Goal: Information Seeking & Learning: Learn about a topic

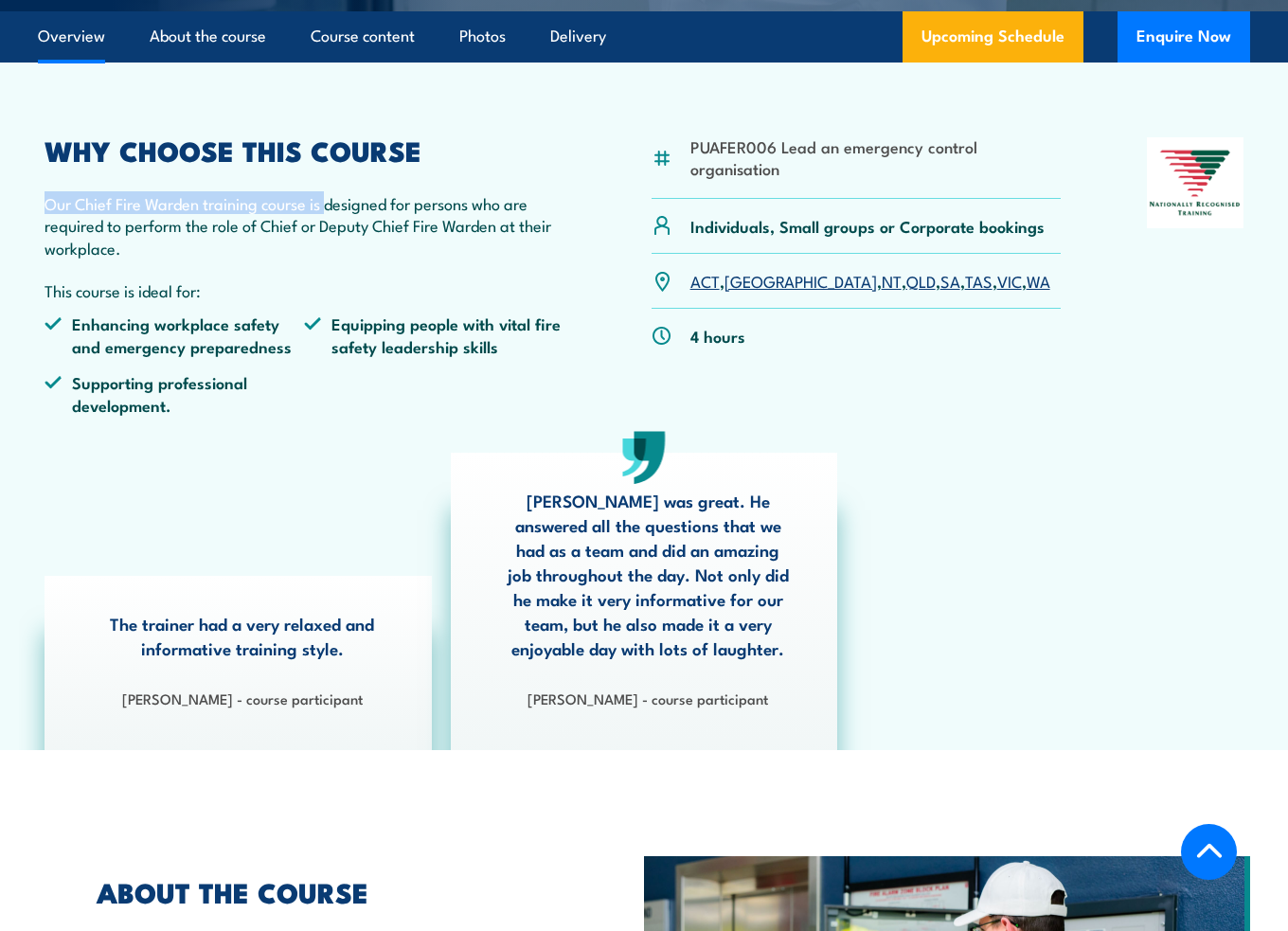
drag, startPoint x: 46, startPoint y: 201, endPoint x: 331, endPoint y: 205, distance: 285.0
click at [331, 205] on p "Our Chief Fire Warden training course is designed for persons who are required …" at bounding box center [304, 225] width 520 height 66
click at [345, 254] on p "Our Chief Fire Warden training course is designed for persons who are required …" at bounding box center [304, 225] width 520 height 66
click at [63, 253] on p "Our Chief Fire Warden training course is designed for persons who are required …" at bounding box center [304, 225] width 520 height 66
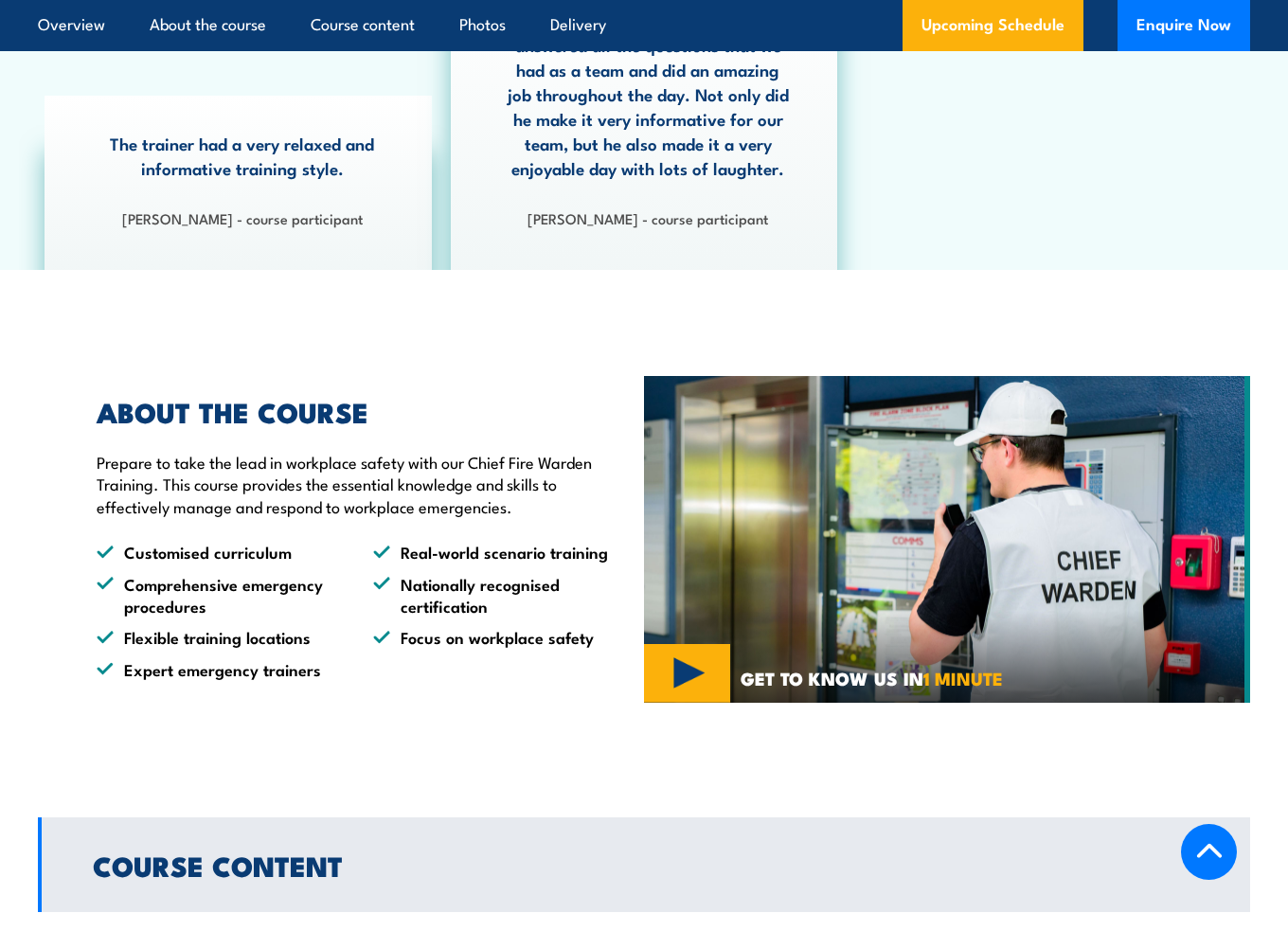
scroll to position [1042, 0]
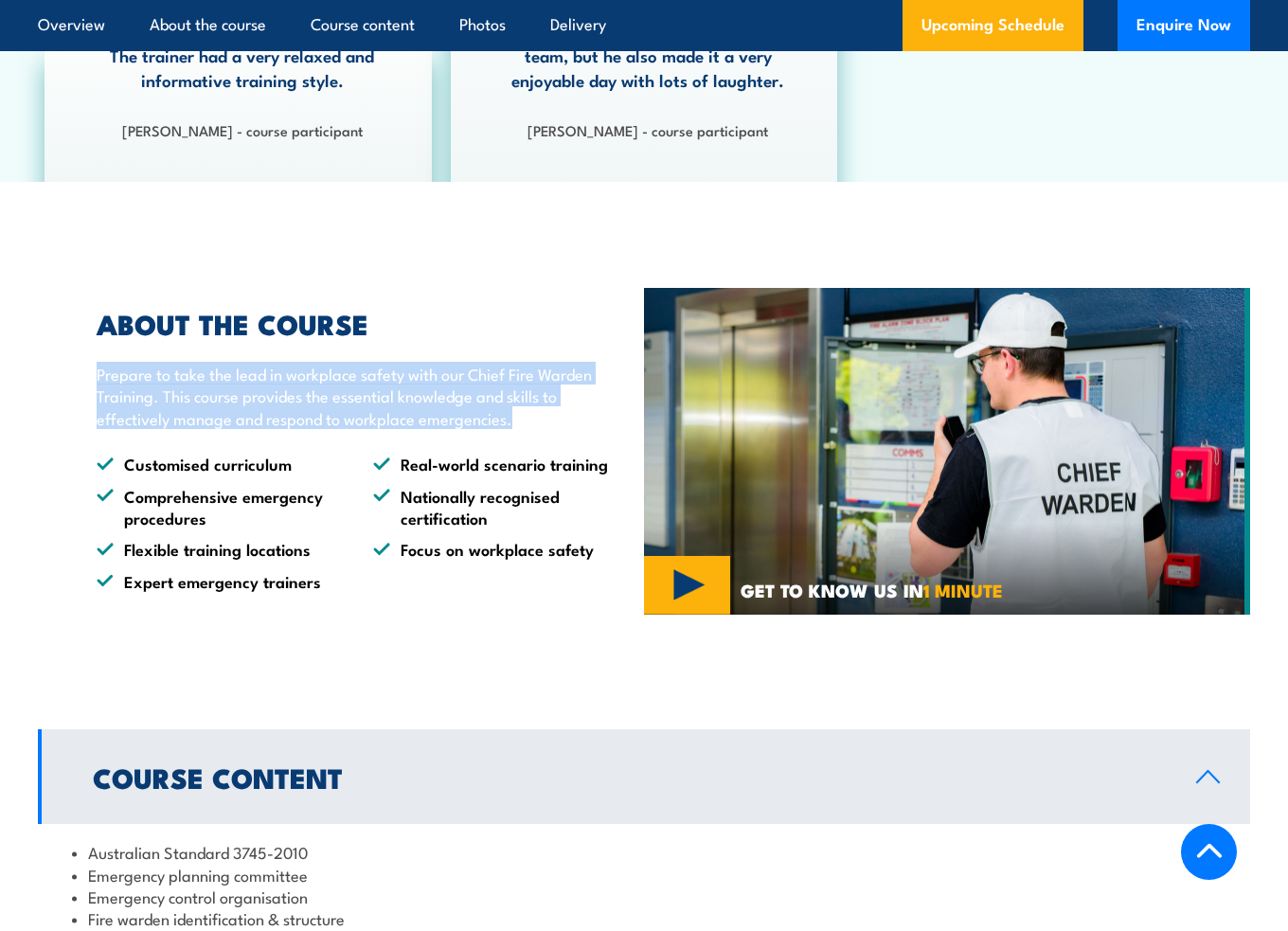
drag, startPoint x: 100, startPoint y: 380, endPoint x: 518, endPoint y: 422, distance: 420.1
click at [518, 422] on p "Prepare to take the lead in workplace safety with our Chief Fire Warden Trainin…" at bounding box center [356, 395] width 519 height 66
copy p "Prepare to take the lead in workplace safety with our Chief Fire Warden Trainin…"
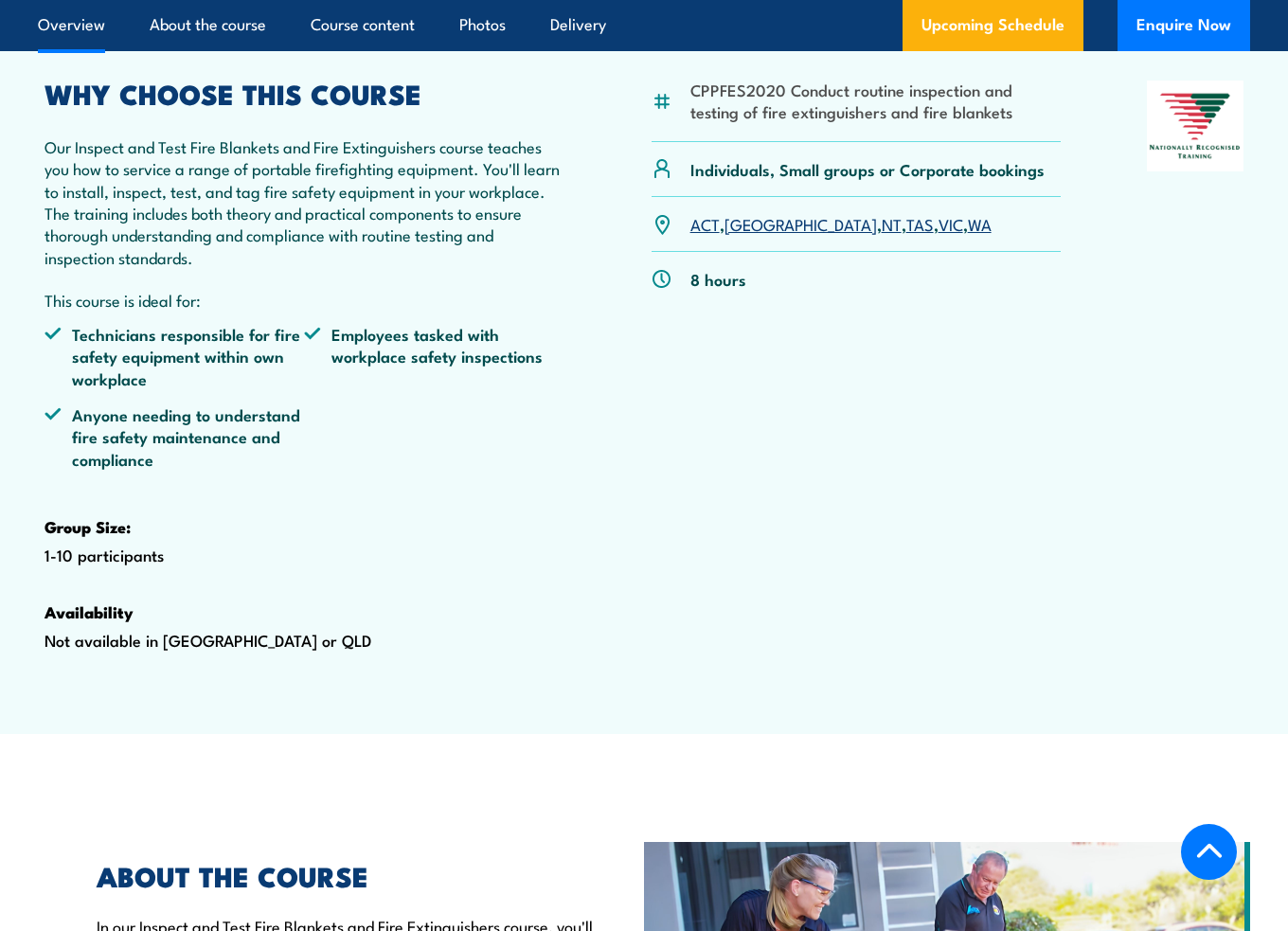
scroll to position [1042, 0]
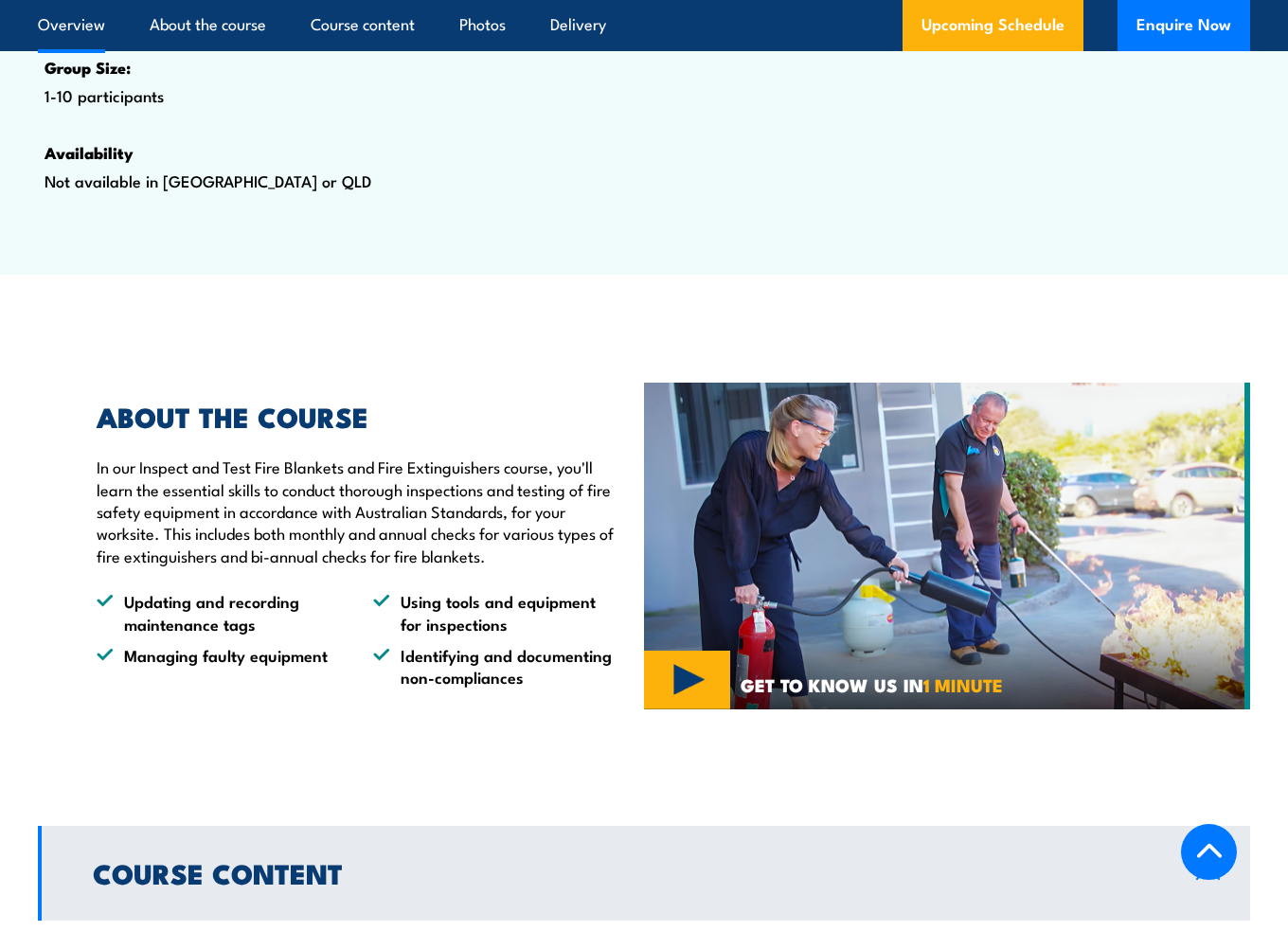
click at [580, 496] on p "In our Inspect and Test Fire Blankets and Fire Extinguishers course, you'll lea…" at bounding box center [356, 511] width 519 height 111
click at [129, 537] on p "In our Inspect and Test Fire Blankets and Fire Extinguishers course, you'll lea…" at bounding box center [356, 511] width 519 height 111
click at [84, 515] on div "ABOUT THE COURSE In our Inspect and Test Fire Blankets and Fire Extinguishers c…" at bounding box center [347, 546] width 538 height 285
drag, startPoint x: 84, startPoint y: 515, endPoint x: 80, endPoint y: 541, distance: 26.3
click at [84, 515] on div "ABOUT THE COURSE In our Inspect and Test Fire Blankets and Fire Extinguishers c…" at bounding box center [347, 546] width 538 height 285
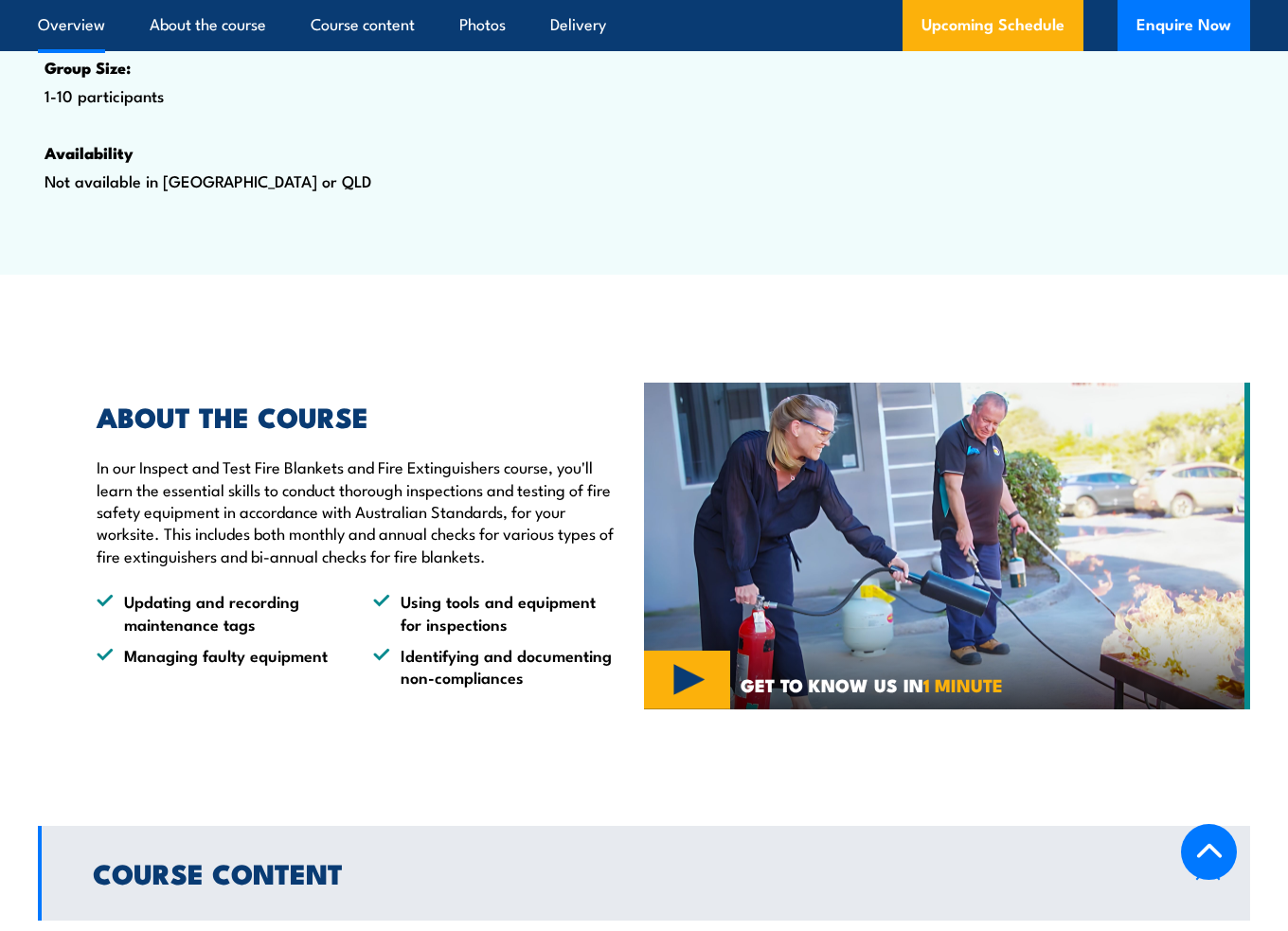
click at [100, 517] on p "In our Inspect and Test Fire Blankets and Fire Extinguishers course, you'll lea…" at bounding box center [356, 511] width 519 height 111
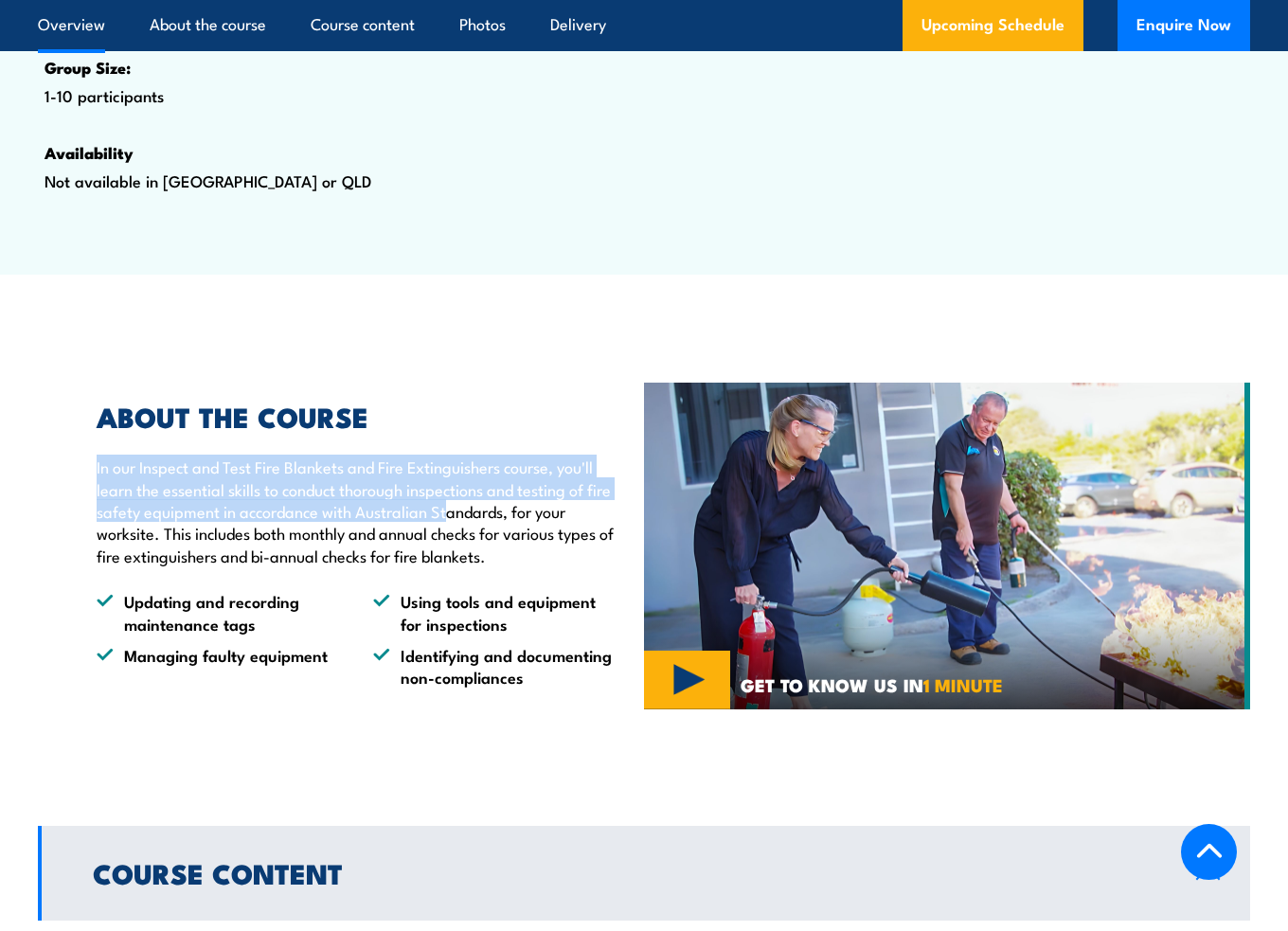
drag, startPoint x: 92, startPoint y: 499, endPoint x: 462, endPoint y: 607, distance: 385.4
click at [477, 558] on div "ABOUT THE COURSE In our Inspect and Test Fire Blankets and Fire Extinguishers c…" at bounding box center [347, 546] width 538 height 285
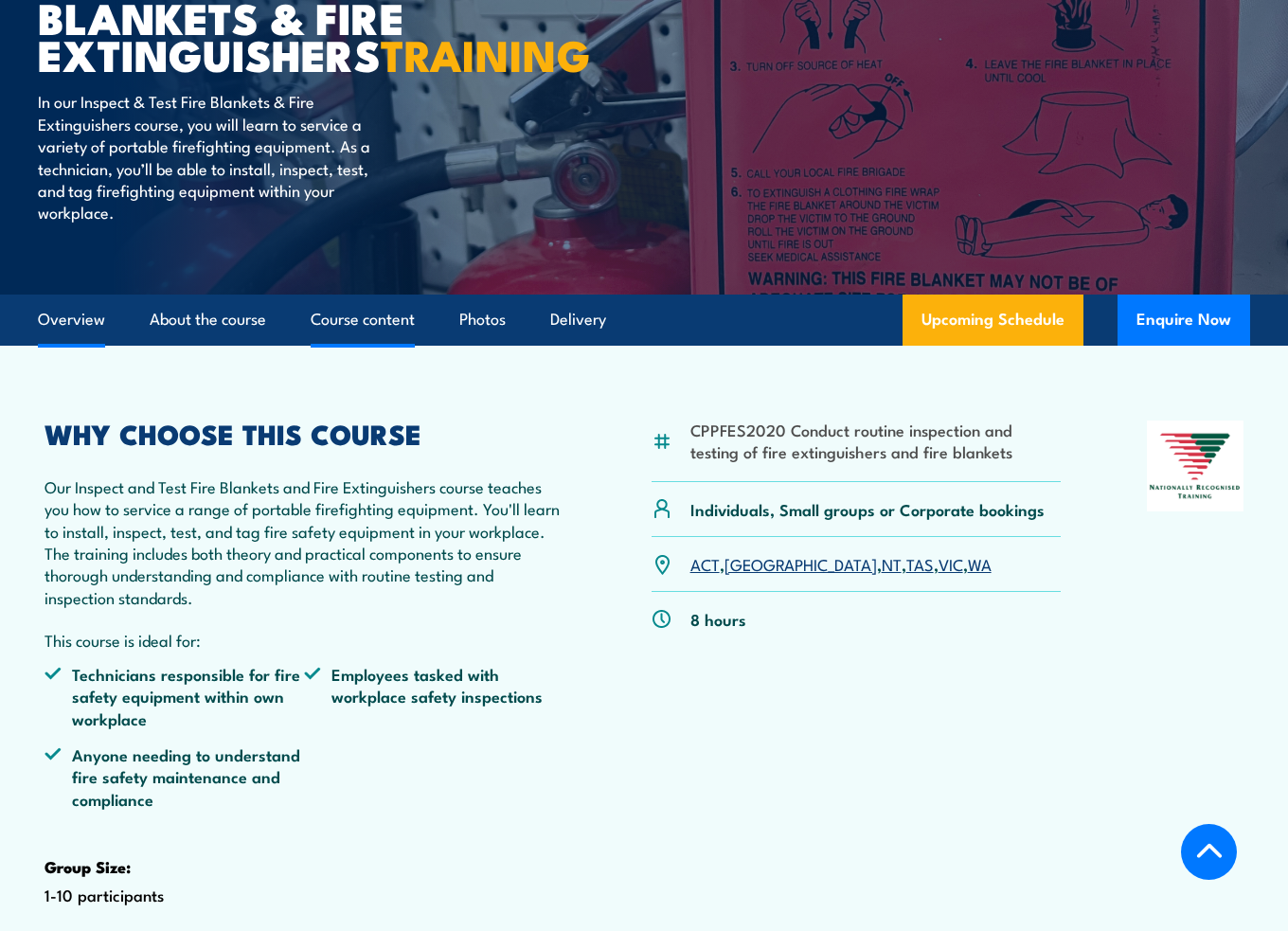
scroll to position [0, 0]
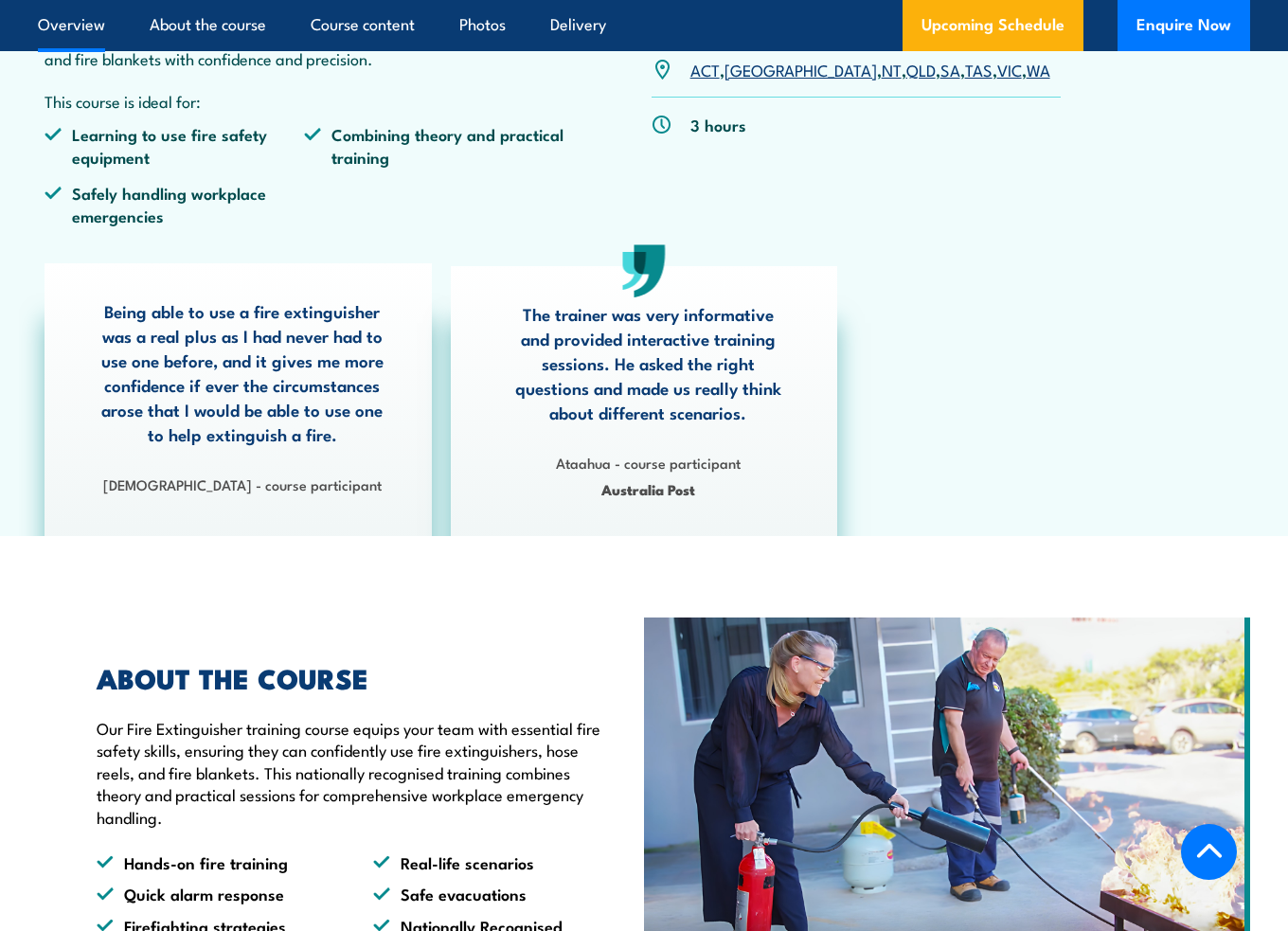
scroll to position [1136, 0]
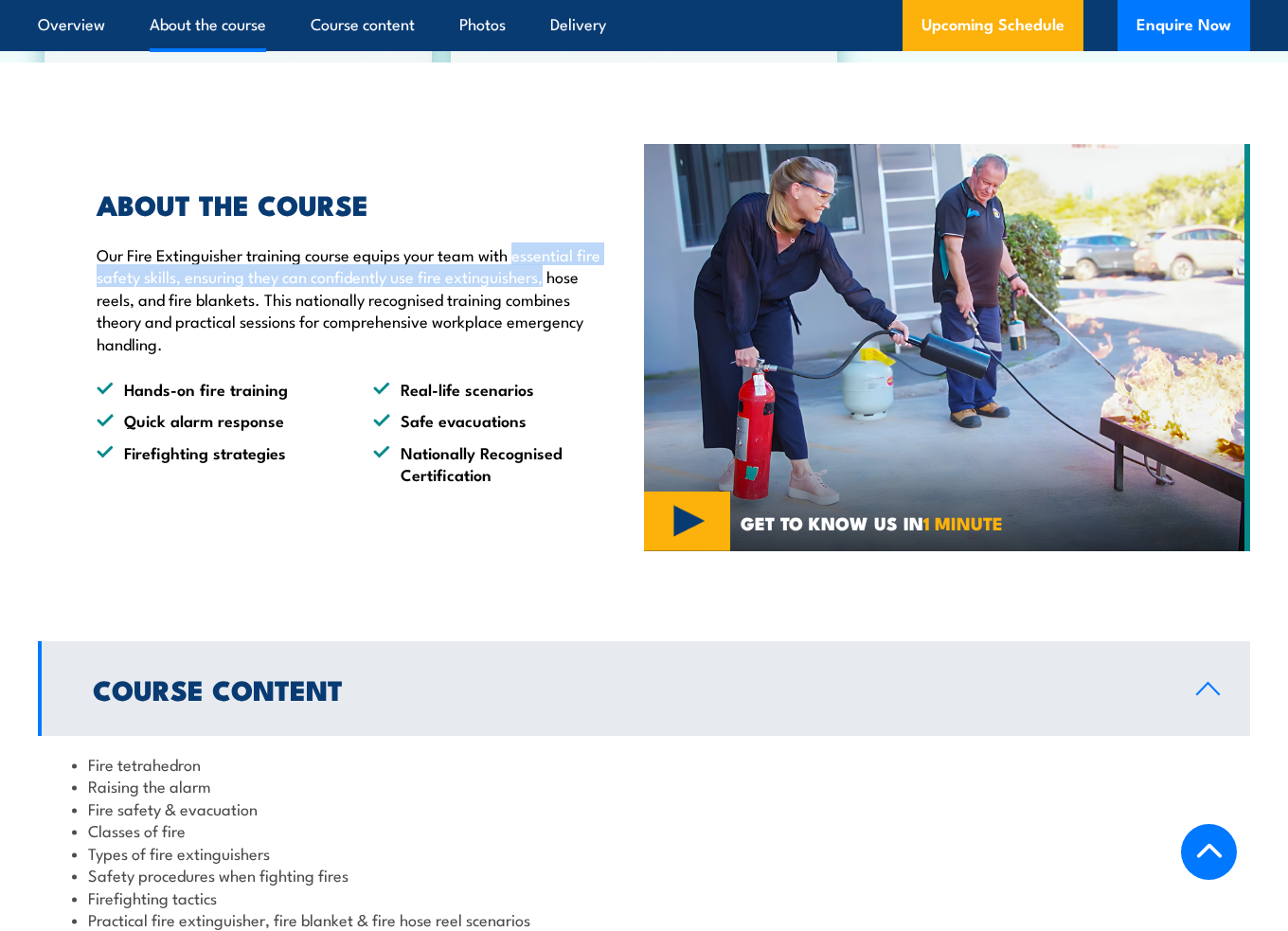
drag, startPoint x: 519, startPoint y: 258, endPoint x: 545, endPoint y: 275, distance: 31.1
click at [545, 275] on p "Our Fire Extinguisher training course equips your team with essential fire safe…" at bounding box center [356, 299] width 519 height 111
copy p "essential fire safety skills, ensuring they can confidently use fire extinguish…"
